Goal: Information Seeking & Learning: Check status

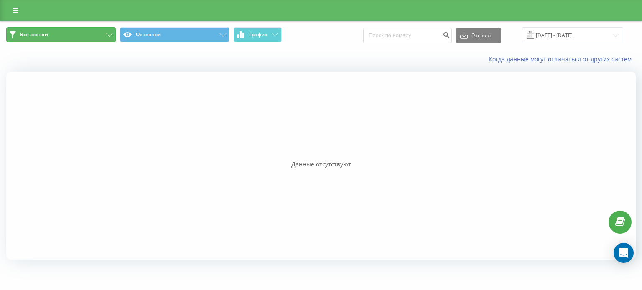
click at [86, 35] on button "Все звонки" at bounding box center [60, 34] width 109 height 15
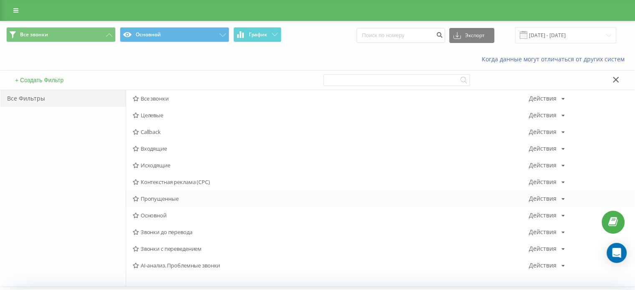
click at [168, 201] on span "Пропущенные" at bounding box center [331, 199] width 396 height 6
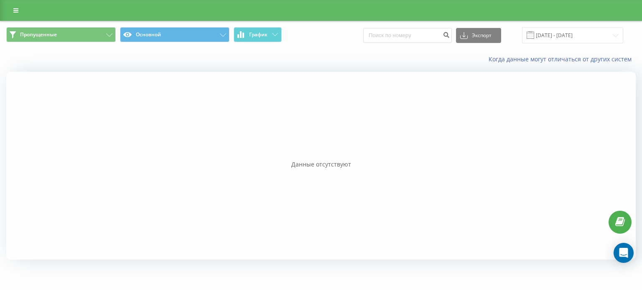
click at [534, 33] on span at bounding box center [530, 35] width 8 height 8
click at [556, 28] on input "[DATE] - [DATE]" at bounding box center [572, 35] width 101 height 16
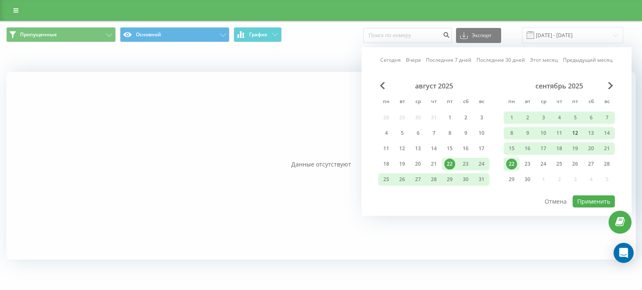
click at [574, 134] on div "12" at bounding box center [574, 133] width 11 height 11
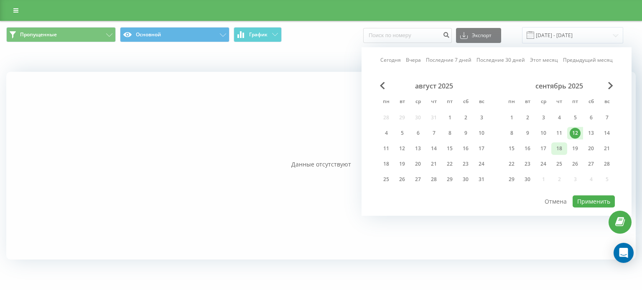
click at [563, 150] on div "18" at bounding box center [559, 148] width 11 height 11
click at [580, 196] on button "Применить" at bounding box center [593, 202] width 42 height 12
type input "[DATE] - [DATE]"
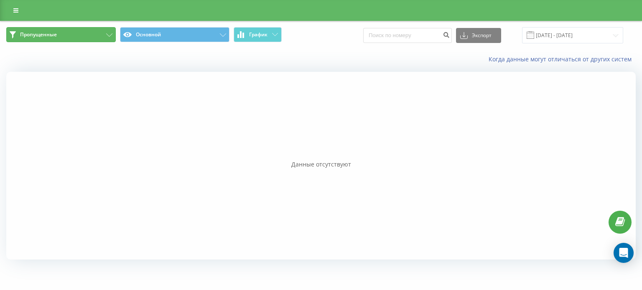
click at [67, 32] on button "Пропущенные" at bounding box center [60, 34] width 109 height 15
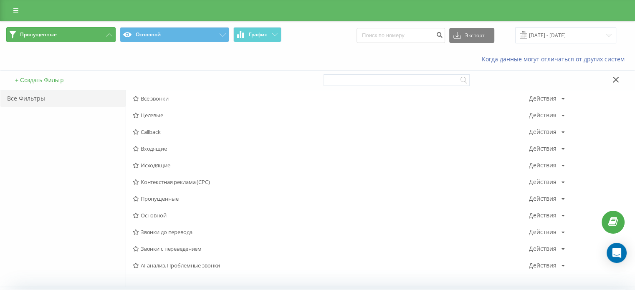
click at [67, 32] on button "Пропущенные" at bounding box center [60, 34] width 109 height 15
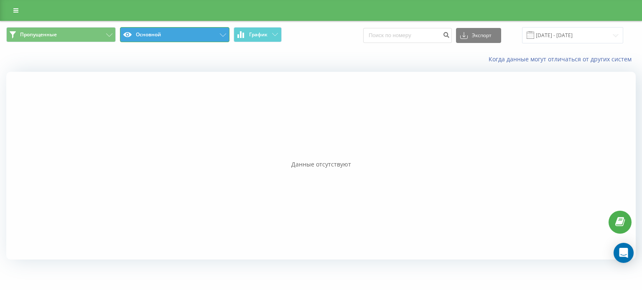
click at [158, 38] on button "Основной" at bounding box center [174, 34] width 109 height 15
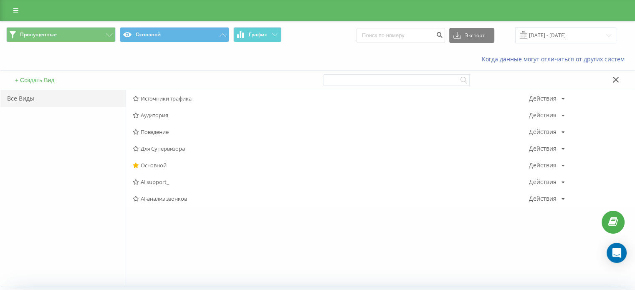
click at [53, 98] on div "Все Виды" at bounding box center [62, 98] width 125 height 17
click at [168, 162] on div "Основной Действия Редактировать Копировать Удалить По умолчанию Поделиться" at bounding box center [380, 165] width 509 height 17
click at [164, 167] on span "Основной" at bounding box center [331, 166] width 396 height 6
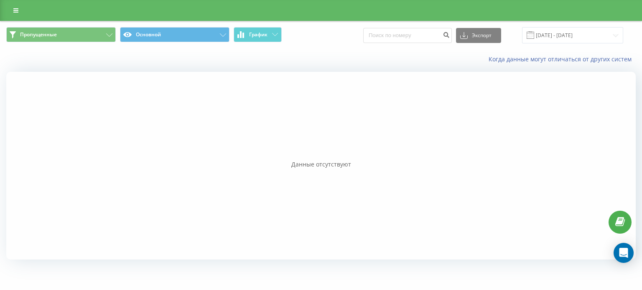
click at [159, 150] on div at bounding box center [320, 166] width 629 height 188
click at [16, 9] on icon at bounding box center [15, 11] width 5 height 6
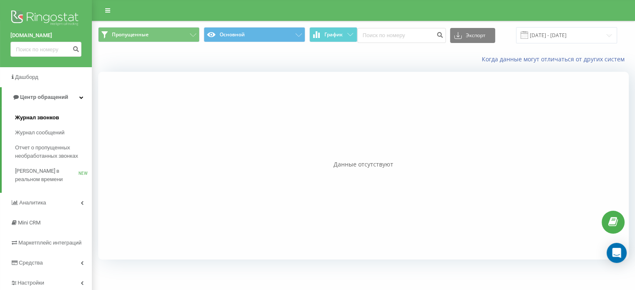
click at [36, 115] on span "Журнал звонков" at bounding box center [37, 118] width 44 height 8
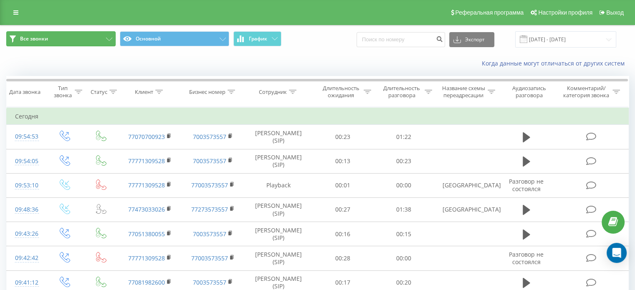
click at [75, 41] on button "Все звонки" at bounding box center [60, 38] width 109 height 15
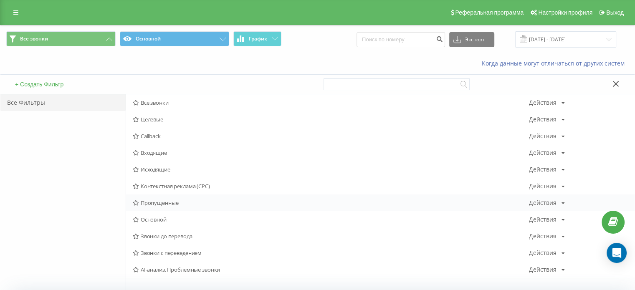
click at [152, 202] on span "Пропущенные" at bounding box center [331, 203] width 396 height 6
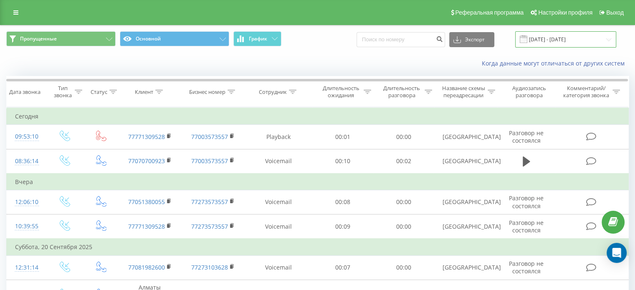
click at [555, 37] on input "[DATE] - [DATE]" at bounding box center [566, 39] width 101 height 16
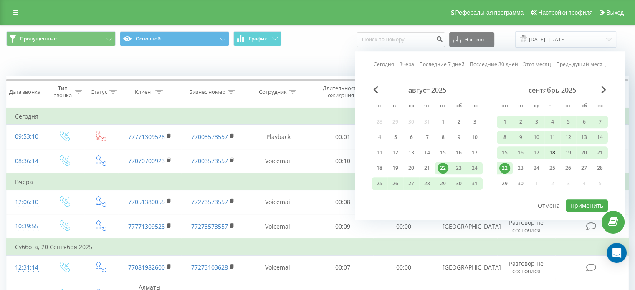
drag, startPoint x: 573, startPoint y: 140, endPoint x: 558, endPoint y: 153, distance: 20.2
click at [573, 140] on div "12" at bounding box center [568, 137] width 11 height 11
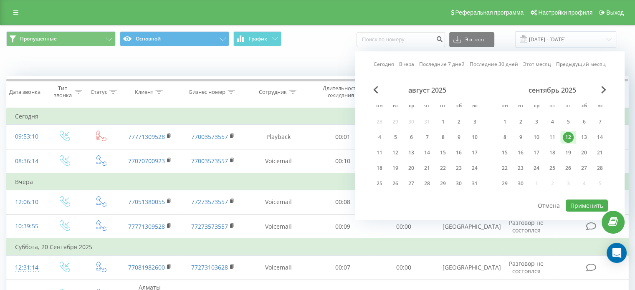
click at [553, 158] on div "сентябрь 2025 пн вт ср чт пт сб вс 1 2 3 4 5 6 7 8 9 10 11 12 13 14 15 16 17 18…" at bounding box center [552, 139] width 111 height 107
click at [554, 155] on div "18" at bounding box center [552, 152] width 11 height 11
click at [581, 205] on button "Применить" at bounding box center [587, 206] width 42 height 12
type input "[DATE] - [DATE]"
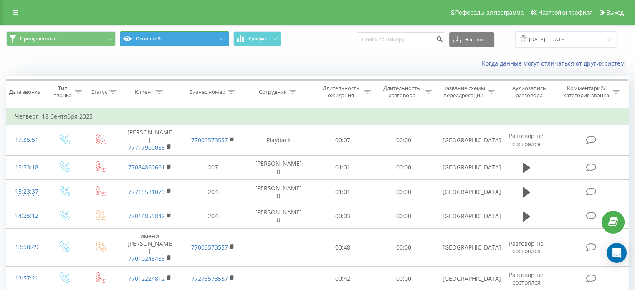
click at [186, 41] on button "Основной" at bounding box center [174, 38] width 109 height 15
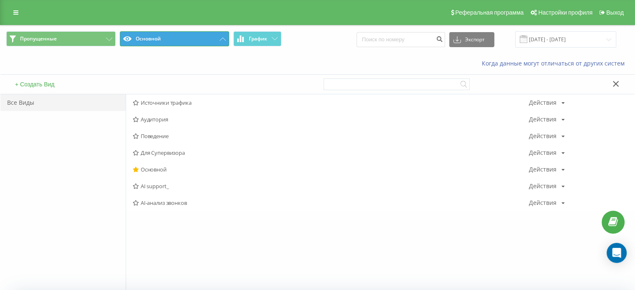
click at [180, 34] on button "Основной" at bounding box center [174, 38] width 109 height 15
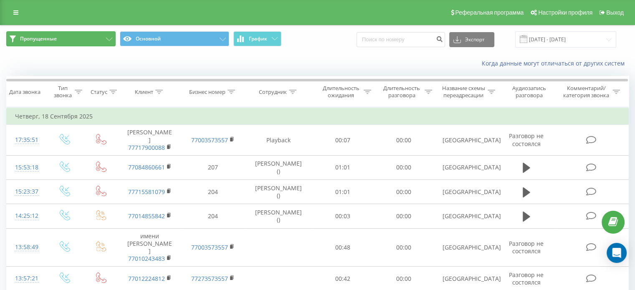
click at [84, 36] on button "Пропущенные" at bounding box center [60, 38] width 109 height 15
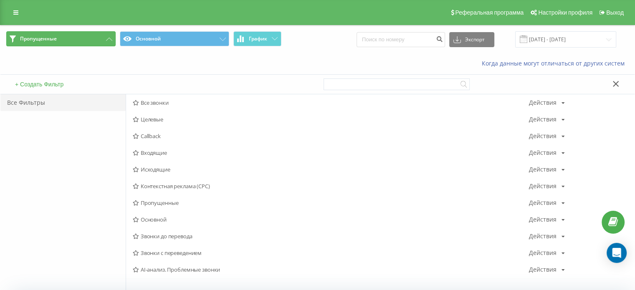
click at [78, 38] on button "Пропущенные" at bounding box center [60, 38] width 109 height 15
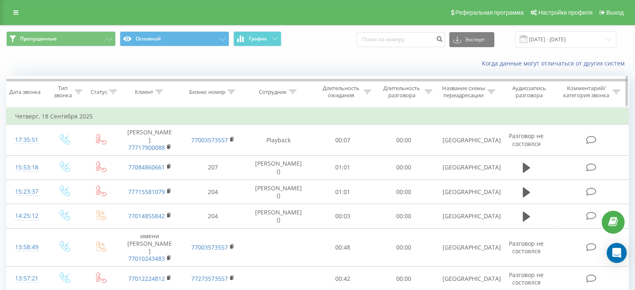
click at [367, 93] on icon at bounding box center [368, 92] width 8 height 4
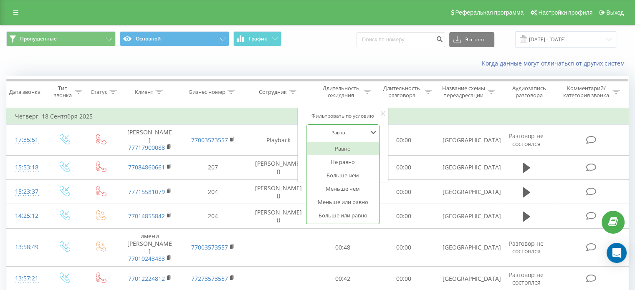
click at [345, 130] on div at bounding box center [338, 133] width 59 height 8
click at [341, 170] on div "Больше чем" at bounding box center [343, 175] width 73 height 13
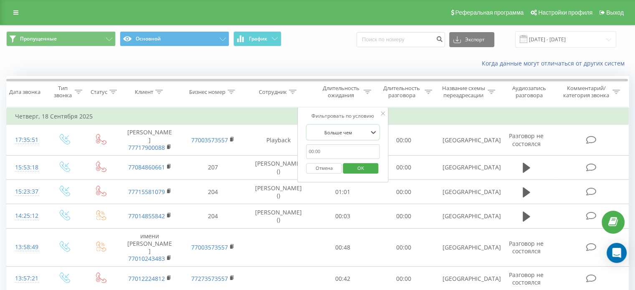
click at [321, 152] on input "text" at bounding box center [344, 152] width 74 height 15
type input "0005"
click at [366, 168] on span "OK" at bounding box center [360, 168] width 23 height 13
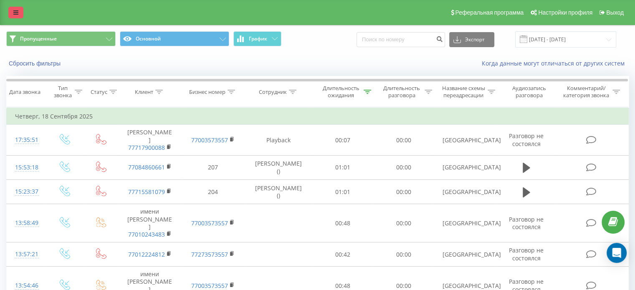
click at [18, 10] on link at bounding box center [15, 13] width 15 height 12
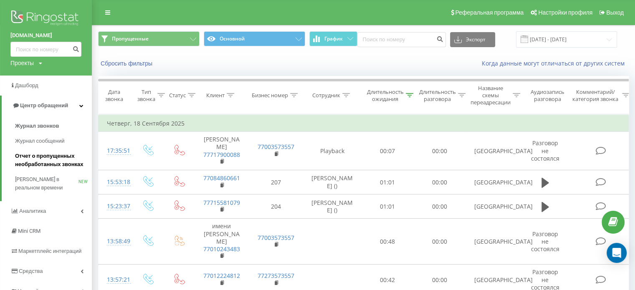
click at [30, 156] on span "Отчет о пропущенных необработанных звонках" at bounding box center [51, 160] width 73 height 17
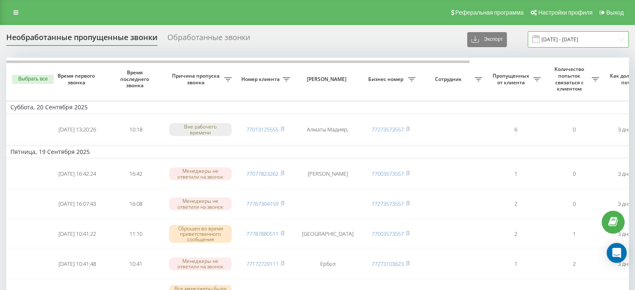
click at [582, 43] on input "[DATE] - [DATE]" at bounding box center [578, 39] width 101 height 16
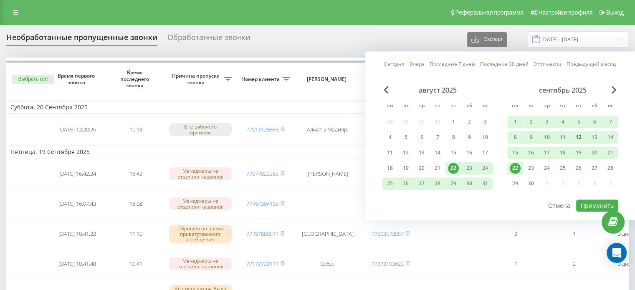
click at [578, 138] on div "12" at bounding box center [579, 137] width 11 height 11
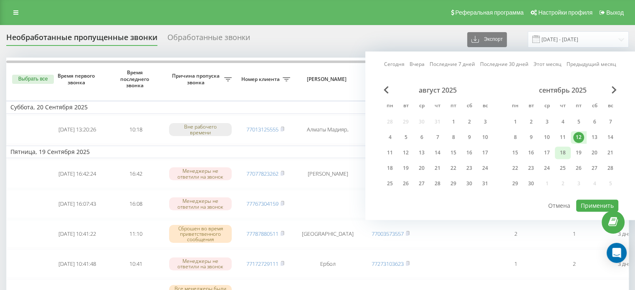
click at [561, 155] on div "18" at bounding box center [563, 152] width 11 height 11
click at [584, 203] on button "Применить" at bounding box center [598, 206] width 42 height 12
type input "[DATE] - [DATE]"
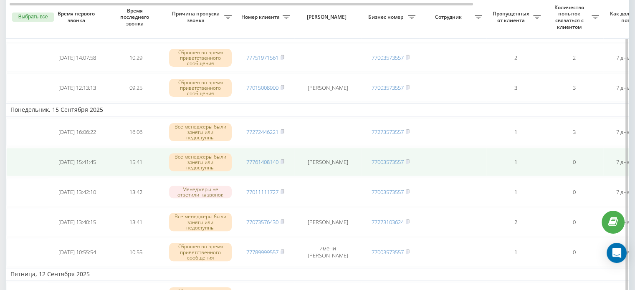
scroll to position [430, 0]
